Goal: Information Seeking & Learning: Find specific page/section

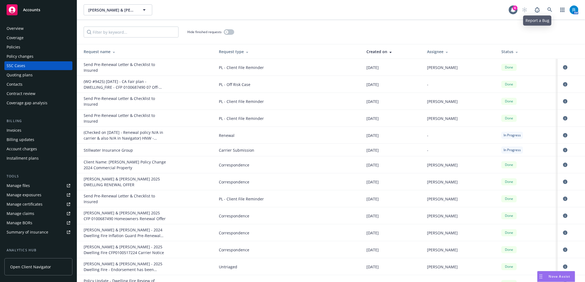
click at [555, 10] on div "AM" at bounding box center [548, 9] width 59 height 11
click at [548, 10] on icon at bounding box center [549, 9] width 5 height 5
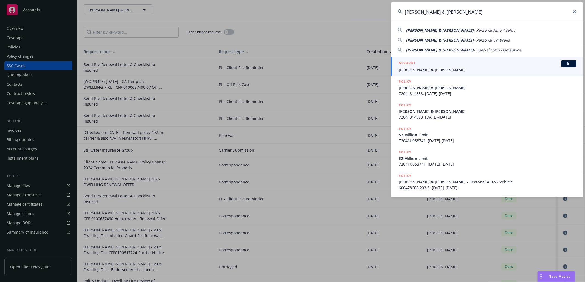
type input "[PERSON_NAME] & [PERSON_NAME]"
click at [429, 65] on div "ACCOUNT BI" at bounding box center [488, 63] width 178 height 7
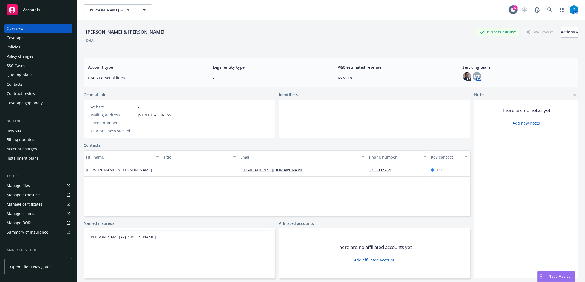
click at [25, 46] on div "Policies" at bounding box center [39, 47] width 64 height 9
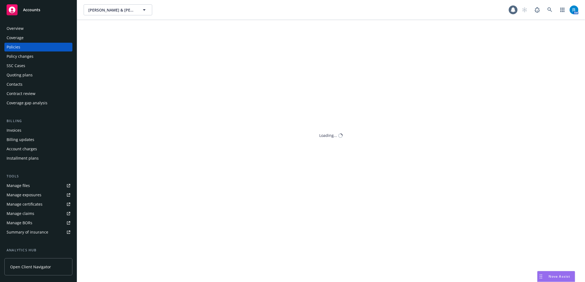
click at [23, 67] on div "SSC Cases" at bounding box center [16, 65] width 19 height 9
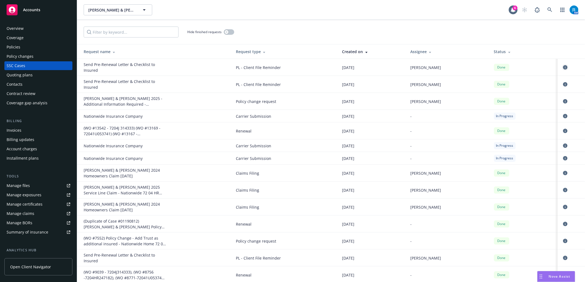
click at [563, 66] on icon "circleInformation" at bounding box center [565, 67] width 4 height 4
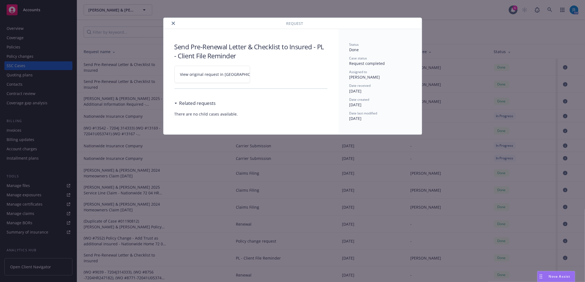
click at [173, 25] on icon "close" at bounding box center [173, 23] width 3 height 3
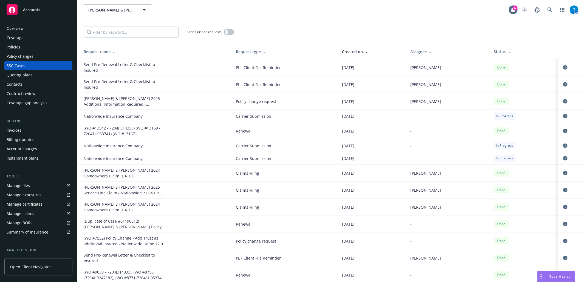
click at [19, 84] on div "Contacts" at bounding box center [15, 84] width 16 height 9
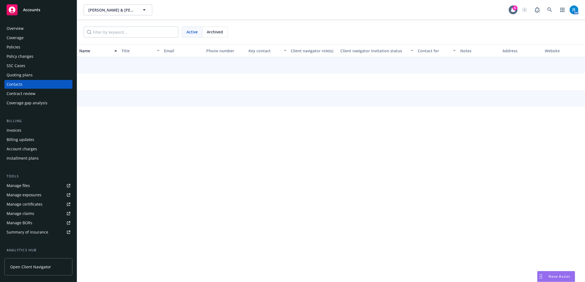
click at [31, 67] on div "SSC Cases" at bounding box center [39, 65] width 64 height 9
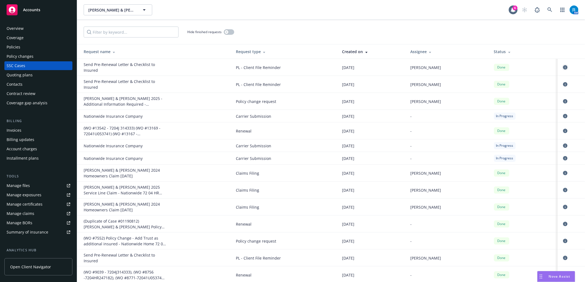
click at [563, 65] on icon "circleInformation" at bounding box center [565, 67] width 4 height 4
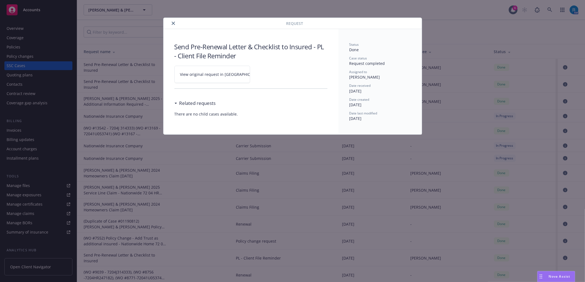
click at [266, 74] on icon at bounding box center [267, 74] width 2 height 2
click at [174, 24] on icon "close" at bounding box center [173, 23] width 3 height 3
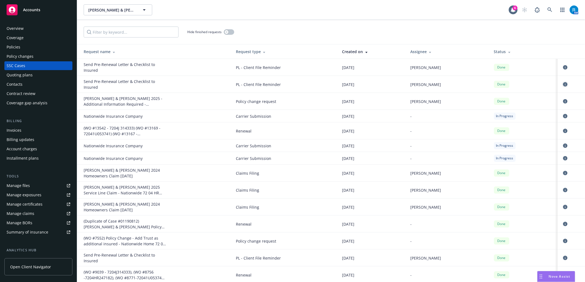
click at [563, 85] on icon "circleInformation" at bounding box center [565, 84] width 4 height 4
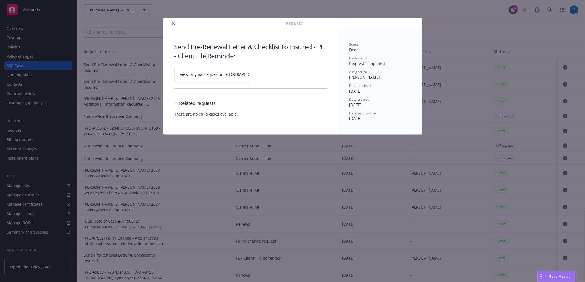
click at [265, 73] on icon at bounding box center [266, 74] width 3 height 3
click at [174, 24] on icon "close" at bounding box center [173, 23] width 3 height 3
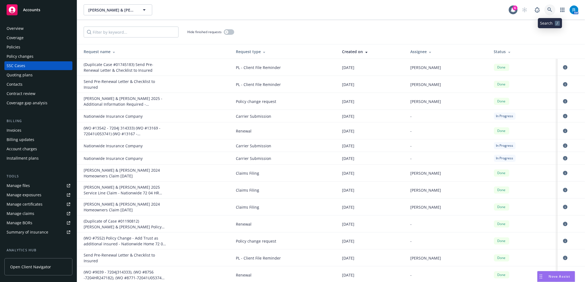
click at [549, 12] on icon at bounding box center [549, 9] width 5 height 5
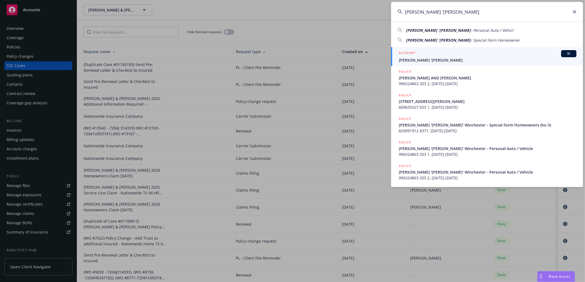
type input "[PERSON_NAME] '[PERSON_NAME]"
click at [440, 61] on span "[PERSON_NAME] '[PERSON_NAME]" at bounding box center [488, 60] width 178 height 6
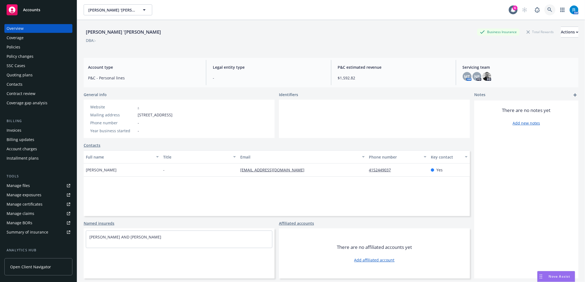
click at [544, 9] on link at bounding box center [549, 9] width 11 height 11
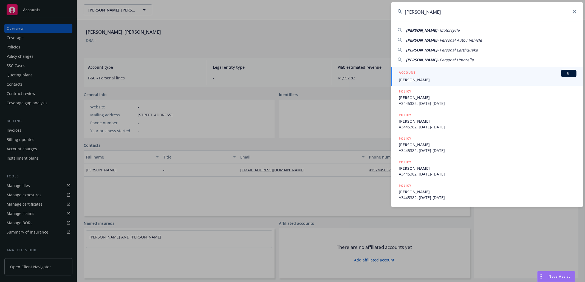
type input "[PERSON_NAME]"
drag, startPoint x: 441, startPoint y: 78, endPoint x: 435, endPoint y: 78, distance: 5.8
click at [441, 78] on span "[PERSON_NAME]" at bounding box center [488, 80] width 178 height 6
